Goal: Communication & Community: Answer question/provide support

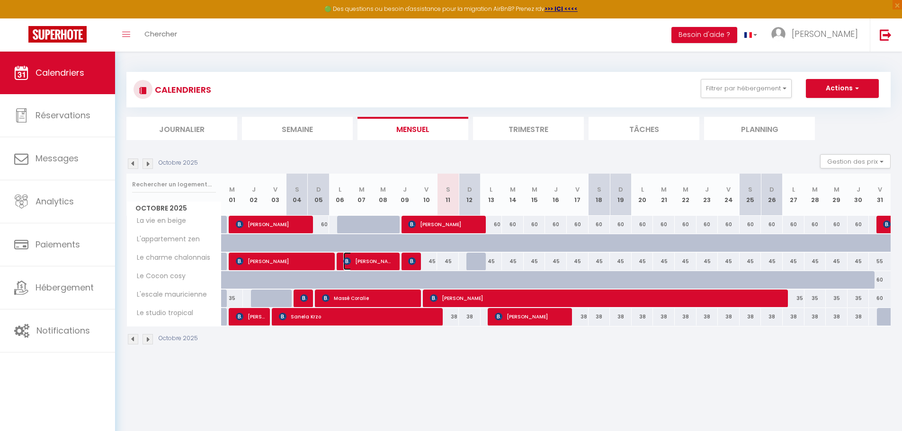
click at [356, 258] on span "[PERSON_NAME] Mpembele" at bounding box center [368, 261] width 51 height 18
select select "OK"
select select "KO"
select select "0"
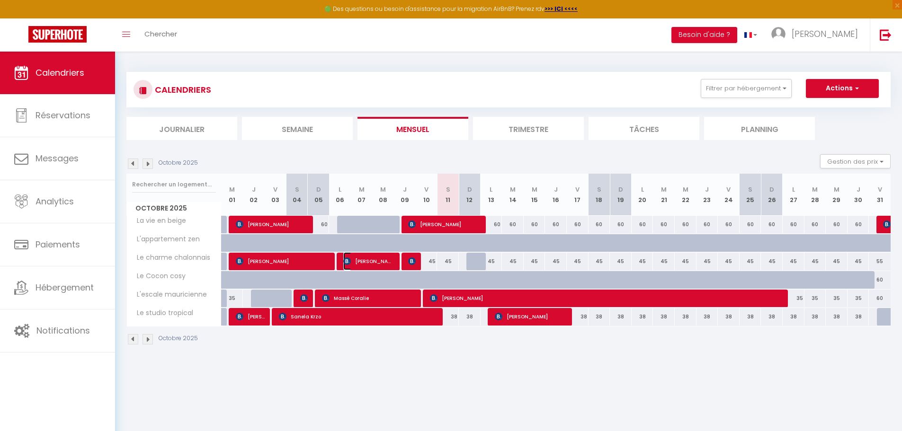
select select "1"
select select
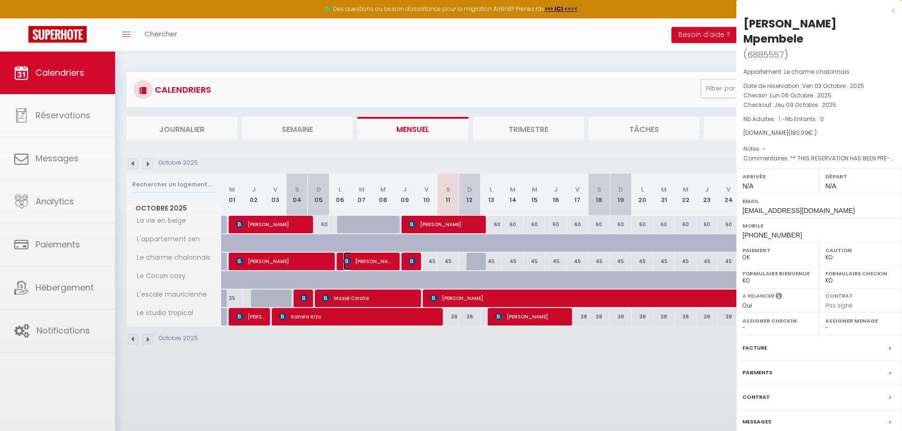
select select "12451"
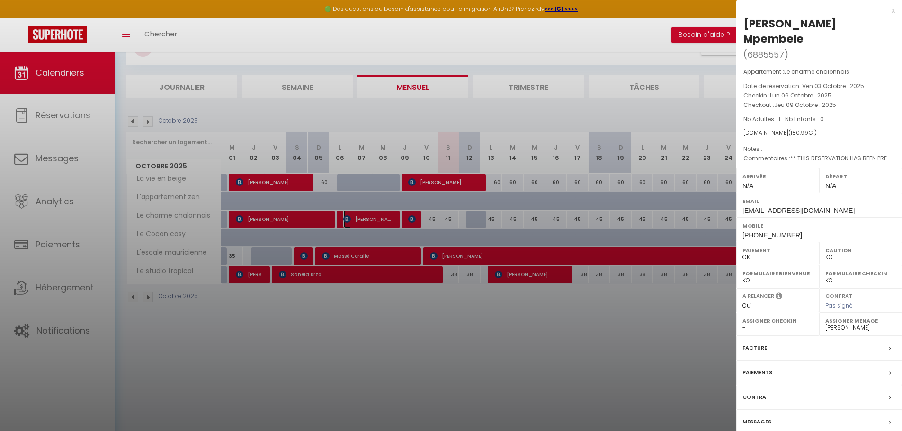
scroll to position [52, 0]
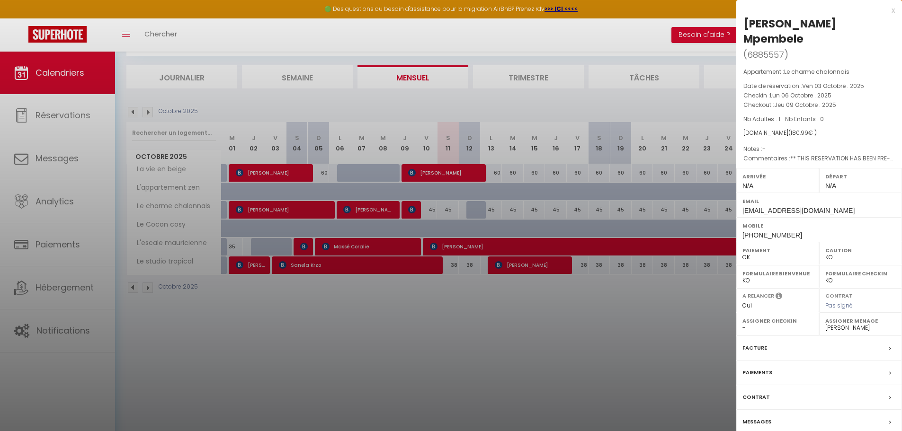
click at [894, 10] on div "x" at bounding box center [815, 10] width 159 height 11
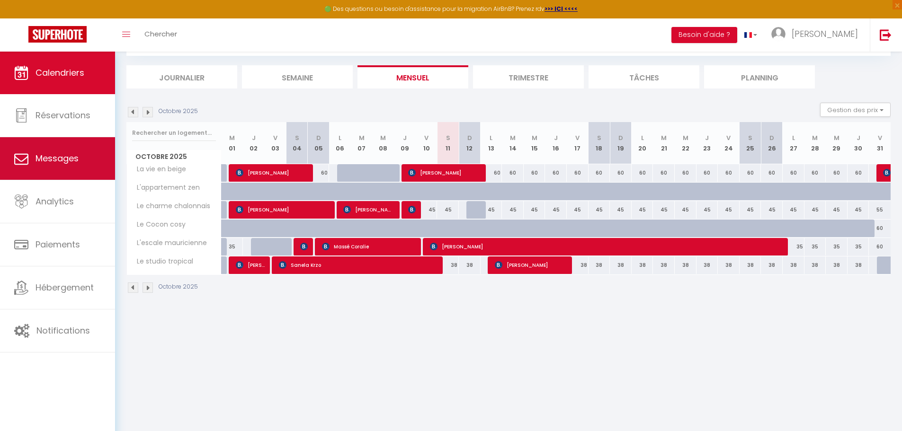
click at [66, 151] on link "Messages" at bounding box center [57, 158] width 115 height 43
select select "message"
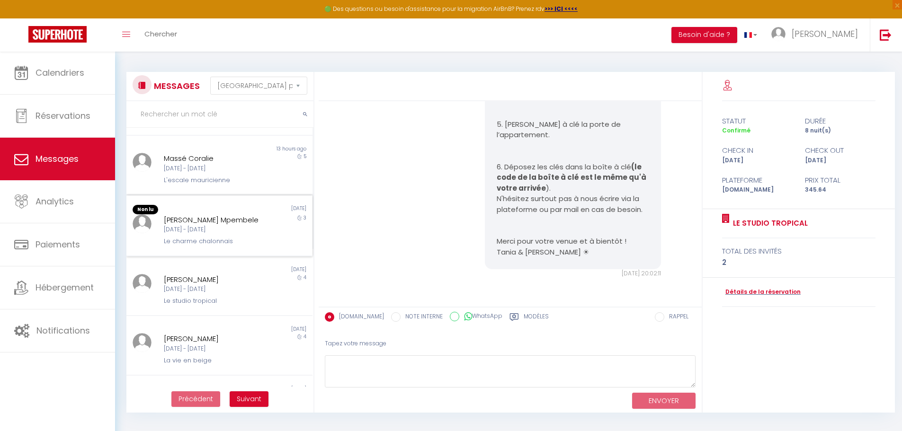
scroll to position [189, 0]
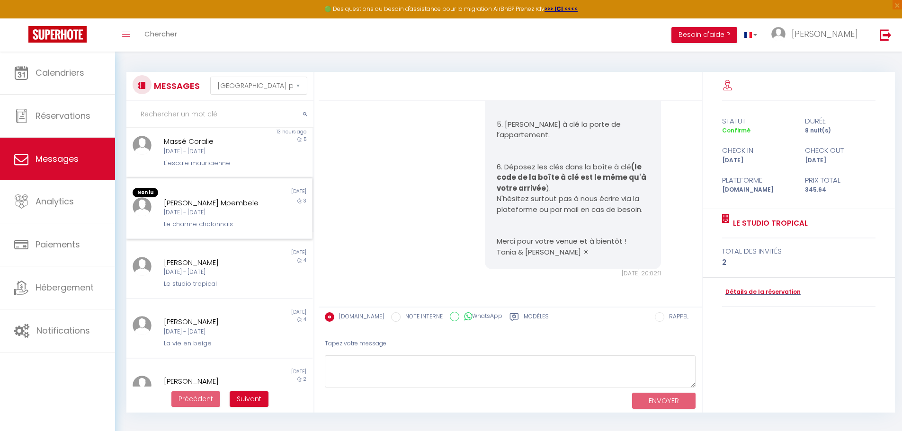
click at [225, 216] on div "[DATE] - [DATE]" at bounding box center [212, 212] width 96 height 9
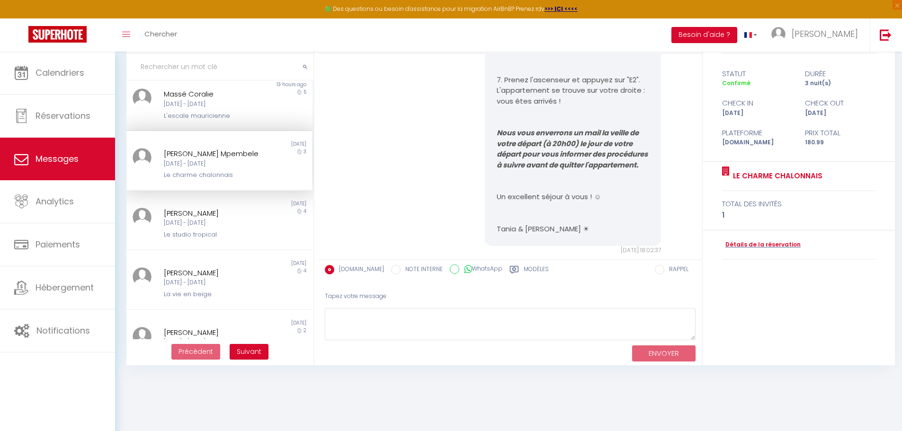
scroll to position [972, 0]
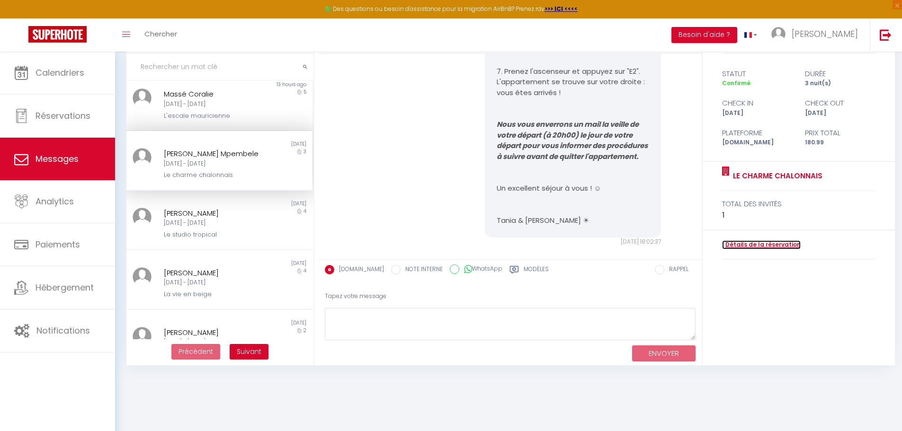
click at [767, 245] on link "Détails de la réservation" at bounding box center [761, 244] width 79 height 9
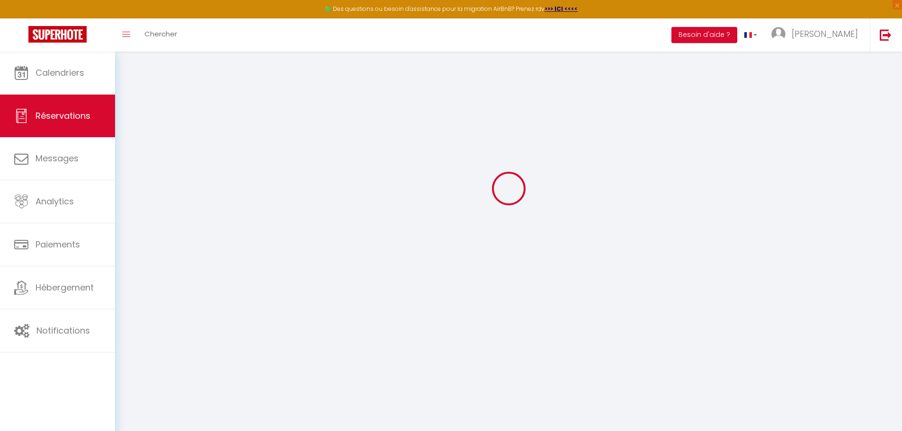
select select
checkbox input "false"
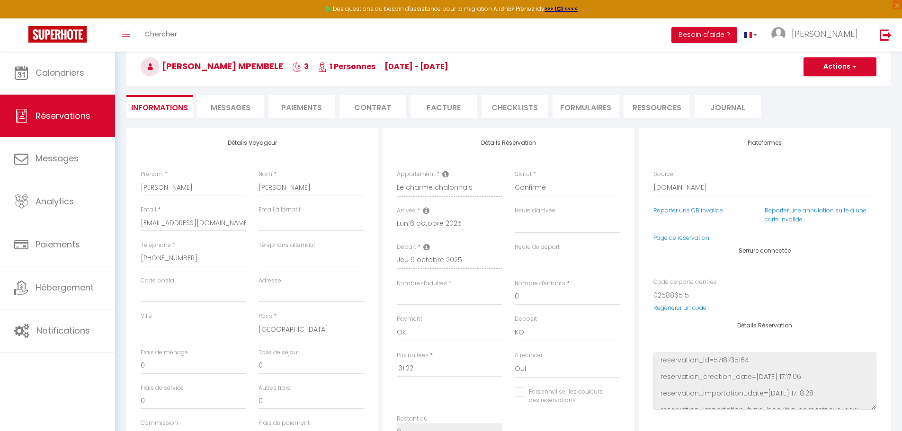
type input "45"
type input "4.77"
select select
checkbox input "false"
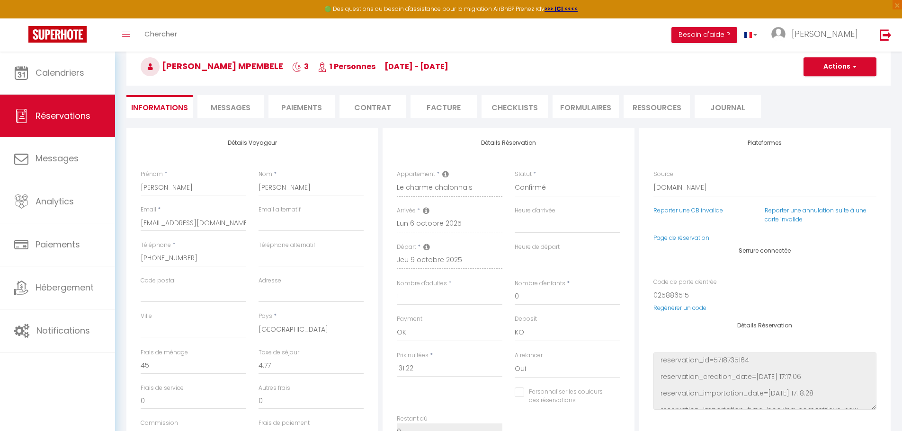
select select
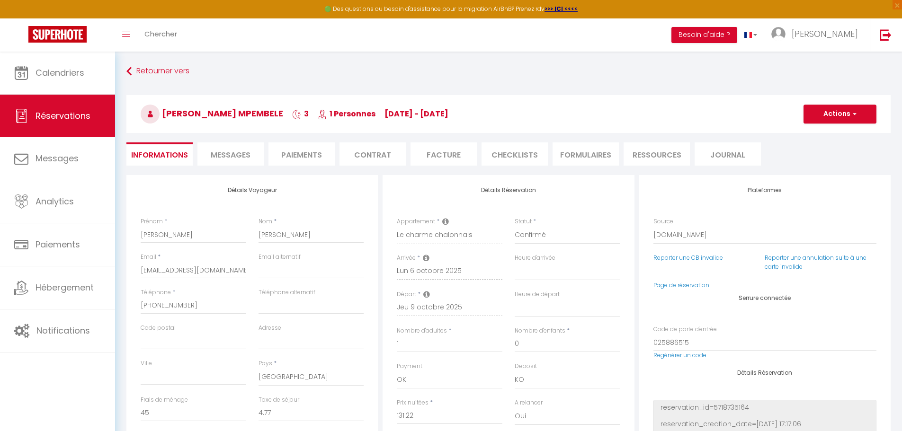
click at [435, 156] on li "Facture" at bounding box center [443, 153] width 66 height 23
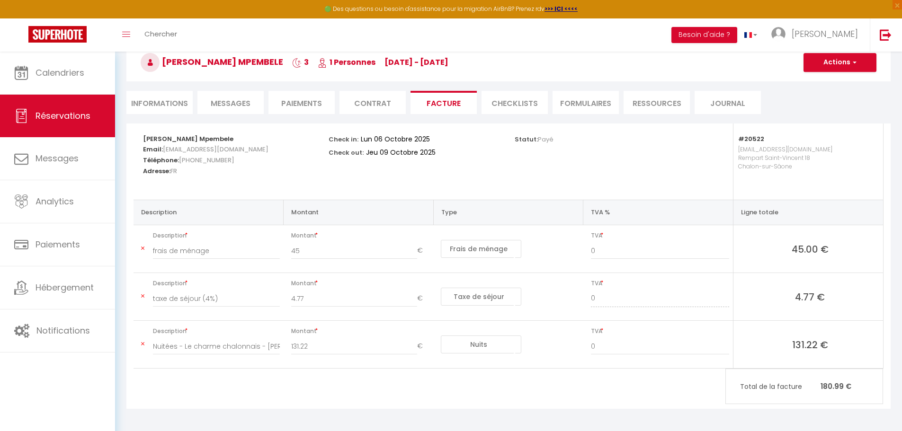
scroll to position [53, 0]
click at [845, 57] on button "Actions" at bounding box center [839, 61] width 73 height 19
click at [823, 118] on link "Copier le lien" at bounding box center [833, 119] width 80 height 12
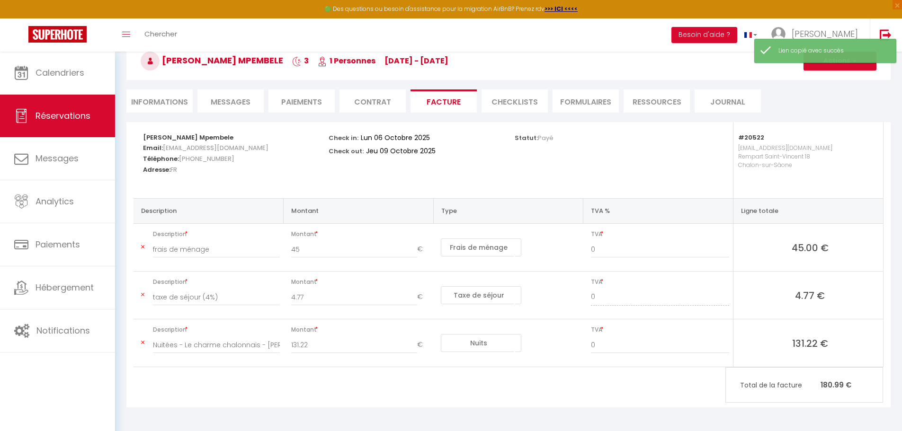
click at [848, 71] on h3 "[PERSON_NAME] Mpembele 3 1 Personnes [DATE] - [DATE]" at bounding box center [508, 61] width 764 height 38
click at [855, 65] on button "Actions" at bounding box center [839, 61] width 73 height 19
click at [830, 104] on link "Envoyer la facture" at bounding box center [833, 106] width 80 height 12
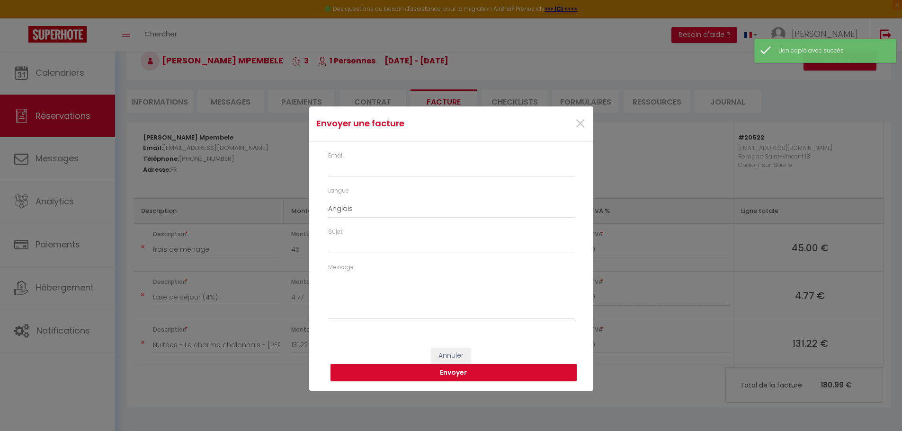
type input "[EMAIL_ADDRESS][DOMAIN_NAME]"
select select "fr"
type input "Votre facture 6885557 - Le charme chalonnais"
type textarea "Bonjour, Voici le lien pour télécharger votre facture : [URL][DOMAIN_NAME] Déta…"
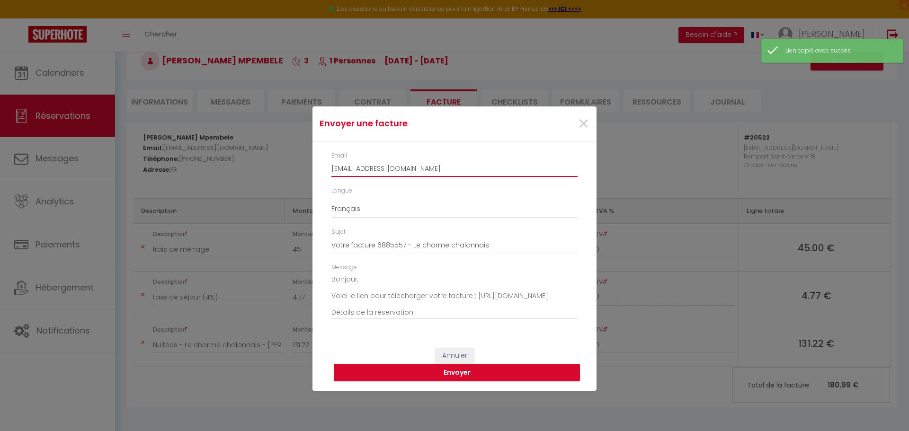
click at [480, 170] on input "[EMAIL_ADDRESS][DOMAIN_NAME]" at bounding box center [454, 168] width 246 height 17
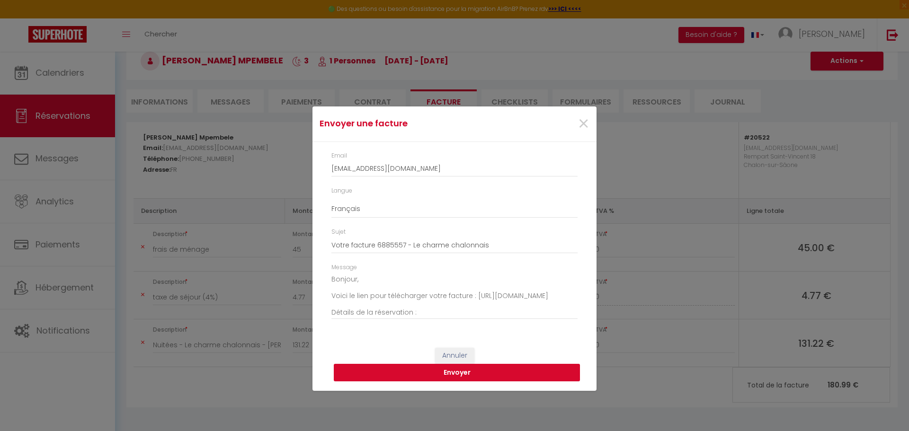
click at [436, 372] on button "Envoyer" at bounding box center [457, 373] width 246 height 18
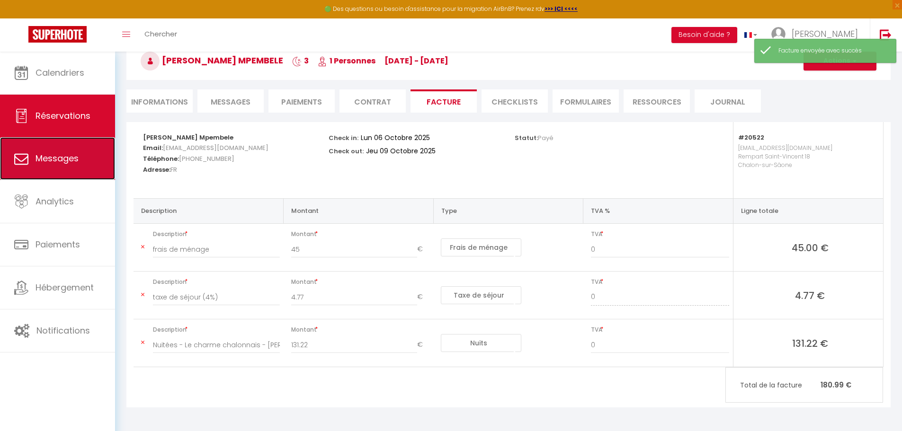
click at [90, 150] on link "Messages" at bounding box center [57, 158] width 115 height 43
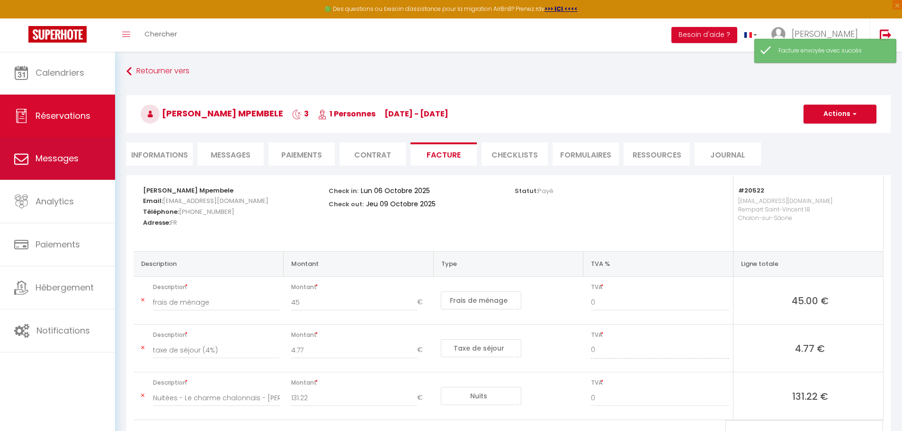
select select "message"
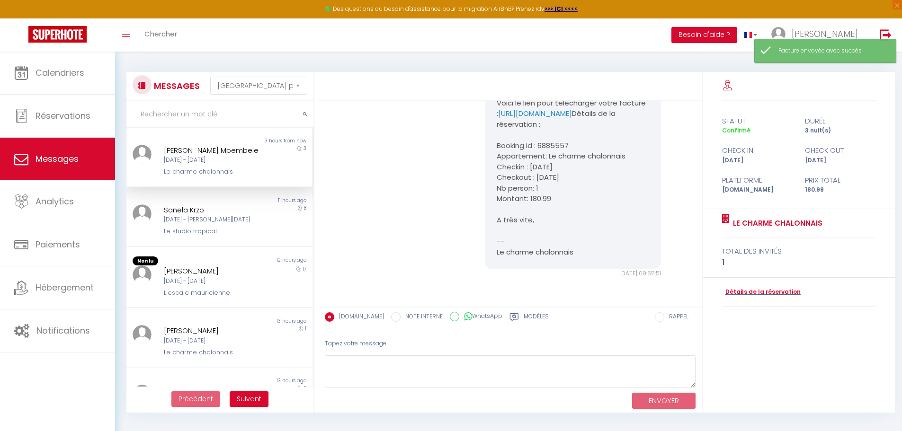
scroll to position [3244, 0]
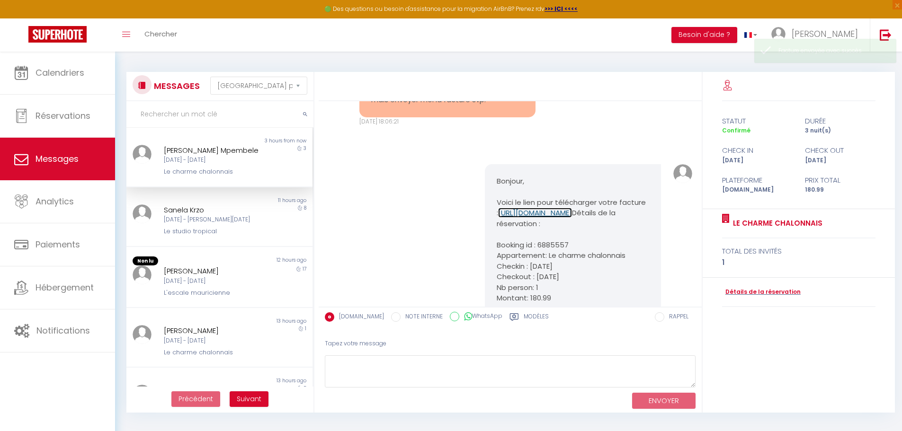
click at [546, 218] on link "[URL][DOMAIN_NAME]" at bounding box center [535, 213] width 74 height 10
click at [358, 363] on textarea at bounding box center [510, 372] width 371 height 33
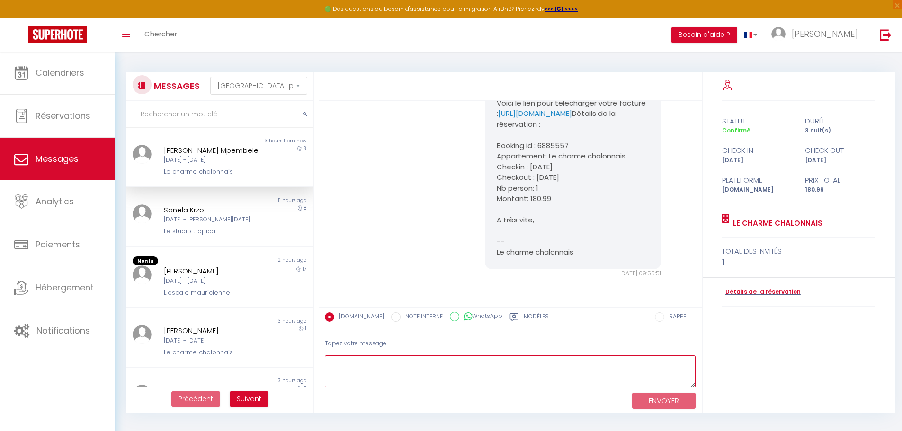
scroll to position [3386, 0]
click at [391, 365] on textarea at bounding box center [510, 372] width 371 height 33
type textarea "v"
type textarea "a"
type textarea "Avez-vous bien reçu la facture ?"
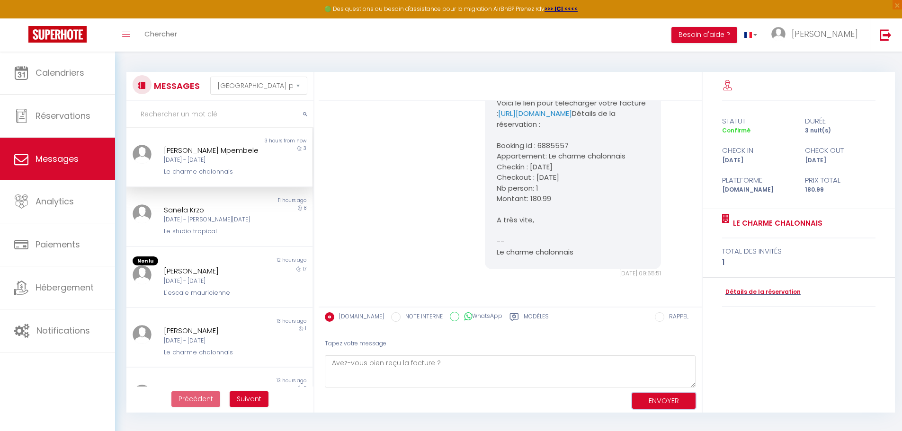
click at [659, 396] on button "ENVOYER" at bounding box center [663, 401] width 63 height 17
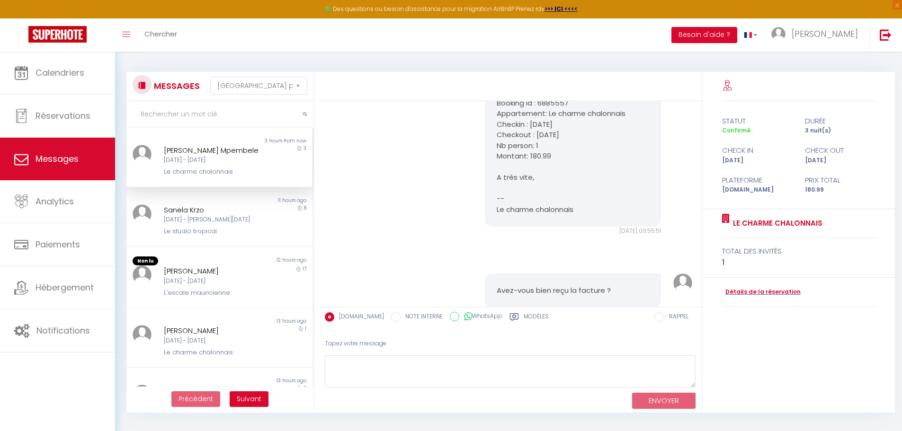
scroll to position [3467, 0]
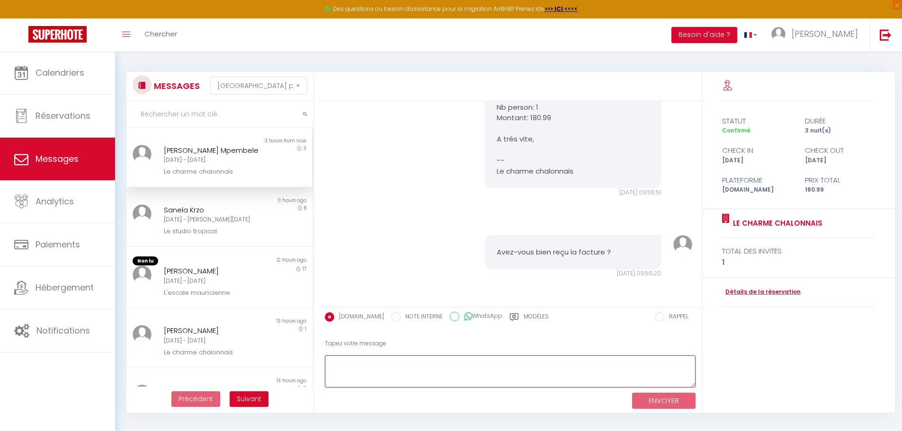
click at [582, 371] on textarea at bounding box center [510, 372] width 371 height 33
type textarea "p"
type textarea "Pour quelle date souhaitez vous réserver la semaine prochaine?"
click at [669, 400] on button "ENVOYER" at bounding box center [663, 401] width 63 height 17
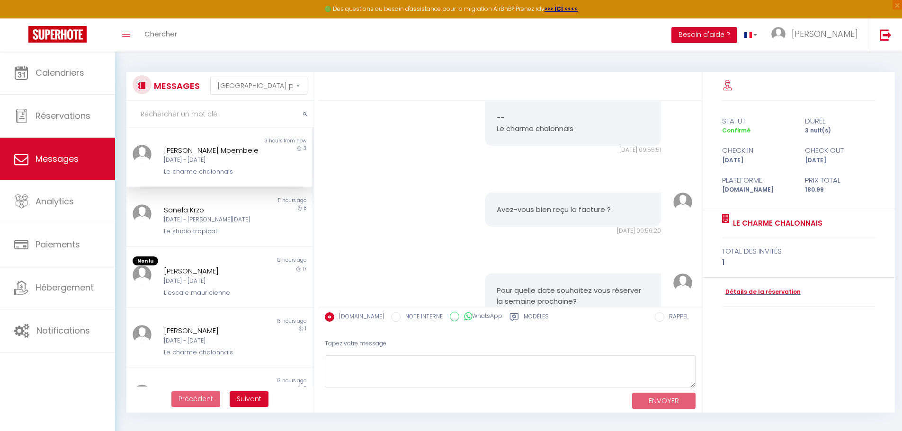
scroll to position [3558, 0]
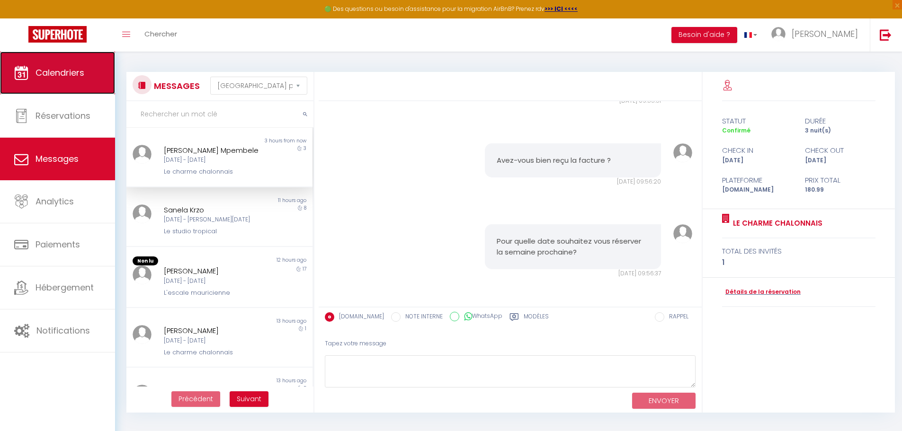
click at [61, 76] on span "Calendriers" at bounding box center [60, 73] width 49 height 12
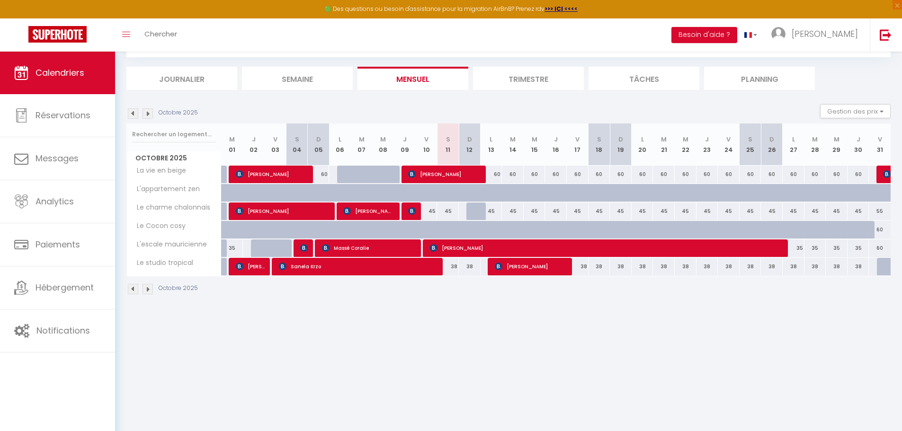
scroll to position [52, 0]
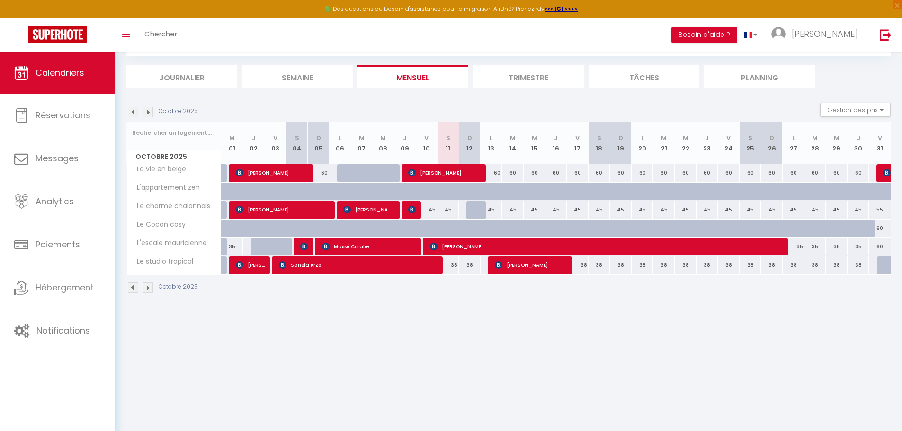
click at [536, 209] on div "45" at bounding box center [535, 210] width 22 height 18
type input "45"
type input "Mer 15 Octobre 2025"
type input "Jeu 16 Octobre 2025"
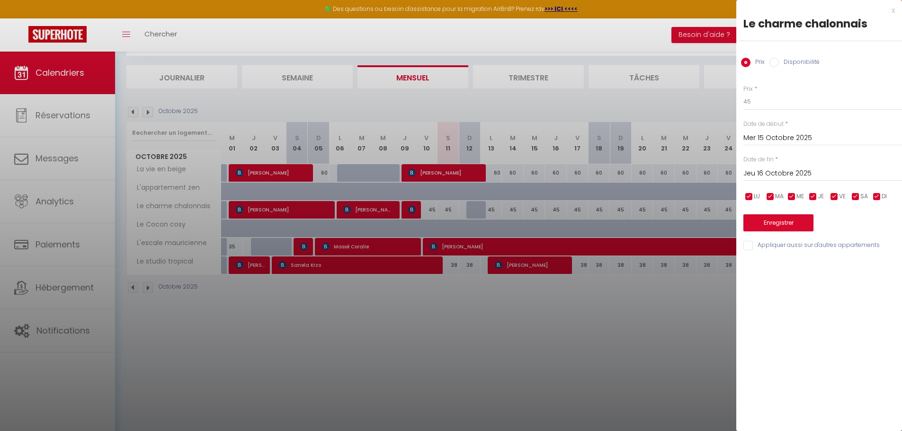
click at [891, 11] on div "x" at bounding box center [815, 10] width 159 height 11
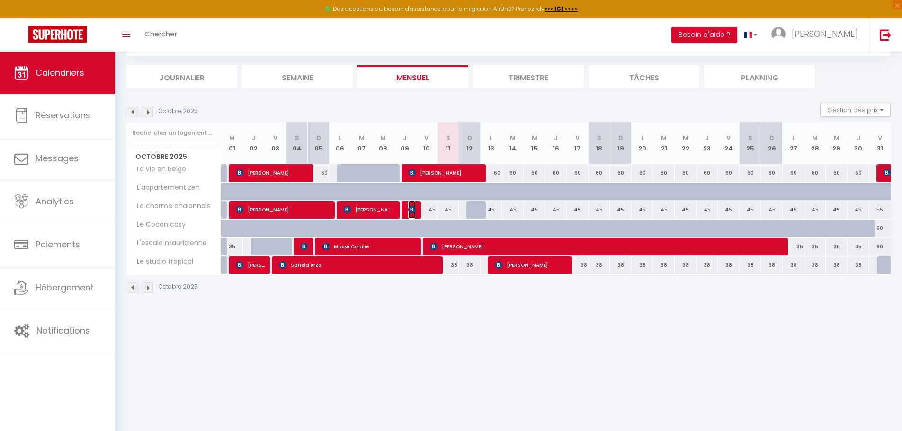
click at [413, 212] on img at bounding box center [412, 210] width 8 height 8
select select "OK"
select select "KO"
select select "0"
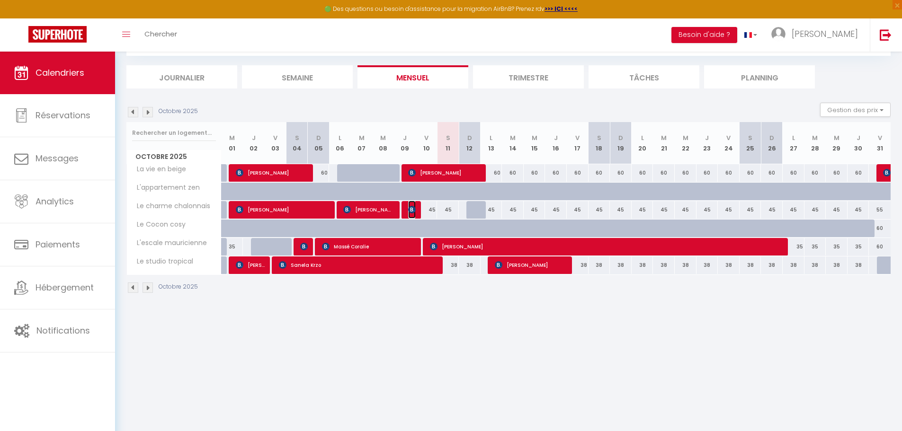
select select "1"
select select
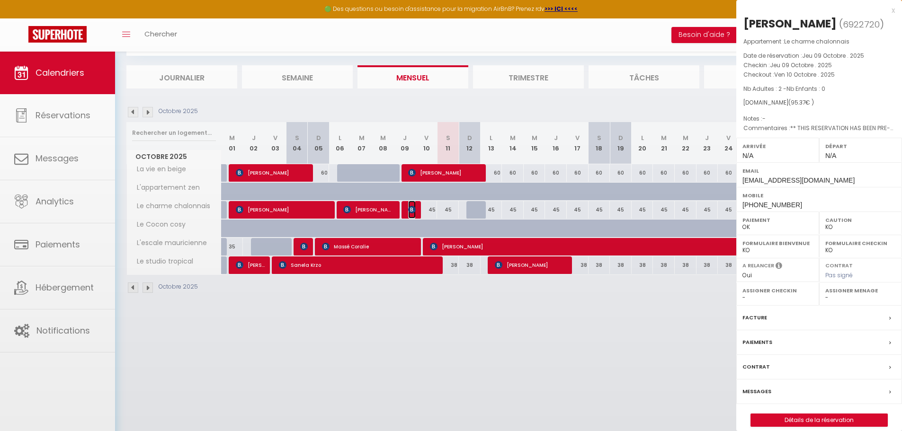
select select "12451"
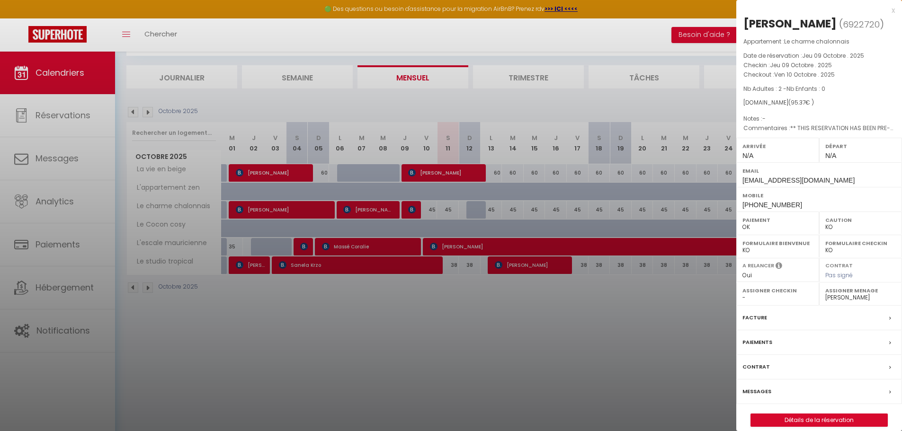
click at [66, 62] on div at bounding box center [451, 215] width 902 height 431
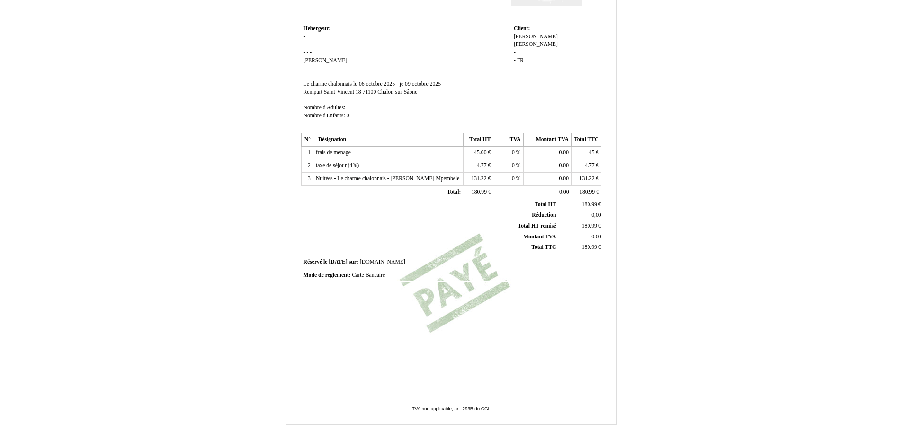
scroll to position [125, 0]
